Goal: Find contact information: Find contact information

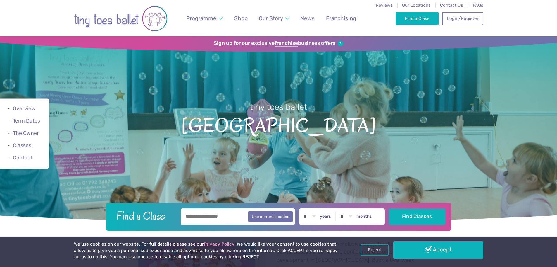
click at [453, 7] on span "Contact Us" at bounding box center [451, 5] width 23 height 5
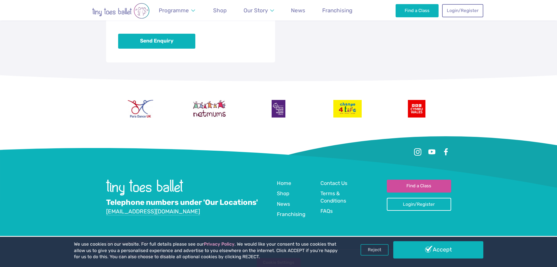
scroll to position [526, 0]
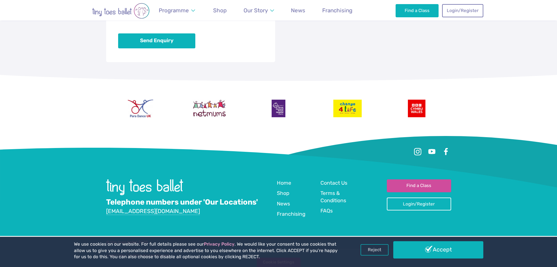
drag, startPoint x: 421, startPoint y: 249, endPoint x: 416, endPoint y: 249, distance: 5.0
click at [420, 249] on link "Accept" at bounding box center [438, 249] width 90 height 17
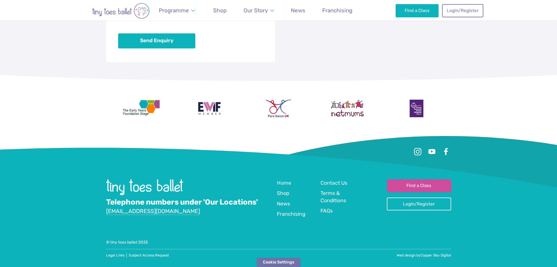
scroll to position [526, 0]
